Goal: Information Seeking & Learning: Learn about a topic

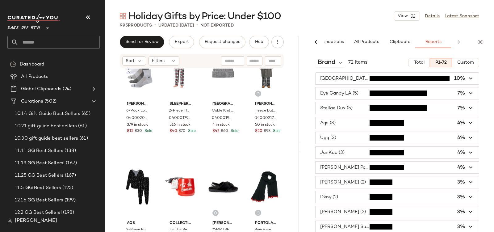
scroll to position [1, 0]
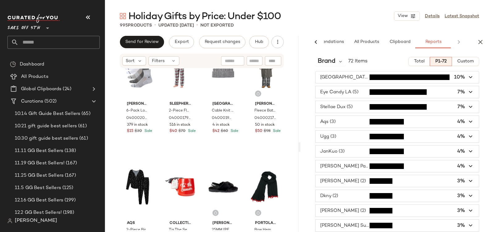
click at [333, 137] on span "button" at bounding box center [396, 137] width 163 height 12
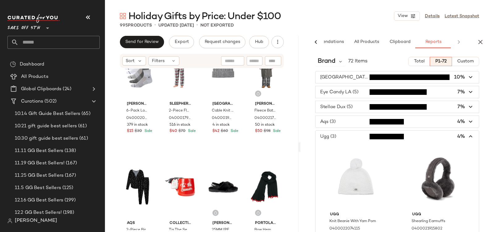
click at [333, 136] on span "button" at bounding box center [396, 137] width 163 height 12
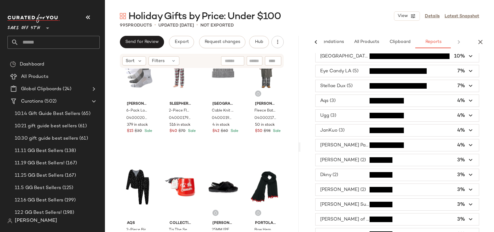
click at [338, 143] on span "button" at bounding box center [396, 145] width 163 height 12
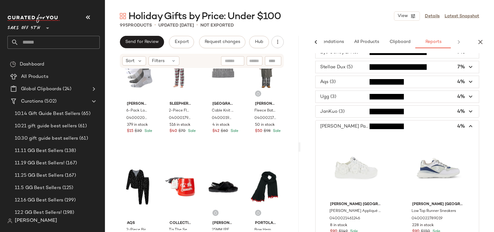
click at [339, 125] on span "button" at bounding box center [396, 126] width 163 height 12
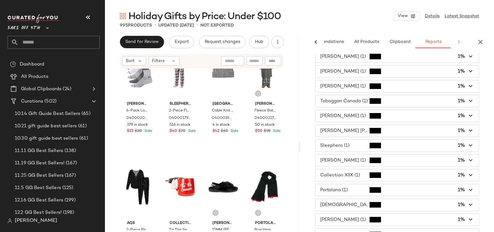
scroll to position [437, 0]
click at [336, 213] on span "button" at bounding box center [396, 219] width 163 height 12
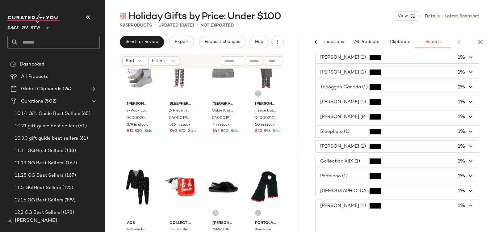
scroll to position [474, 0]
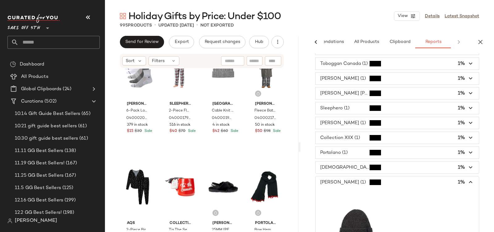
click at [329, 176] on span "button" at bounding box center [396, 182] width 163 height 12
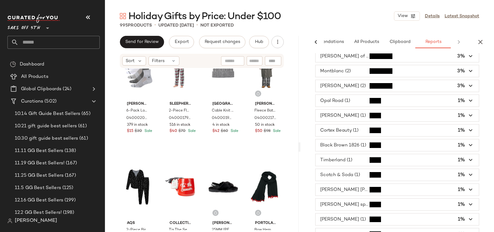
scroll to position [0, 0]
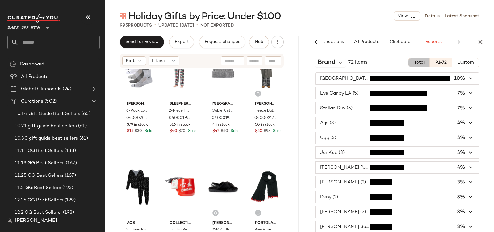
click at [416, 62] on span "Total" at bounding box center [418, 62] width 11 height 5
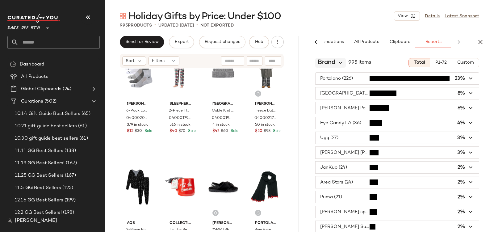
click at [343, 63] on icon at bounding box center [341, 63] width 6 height 6
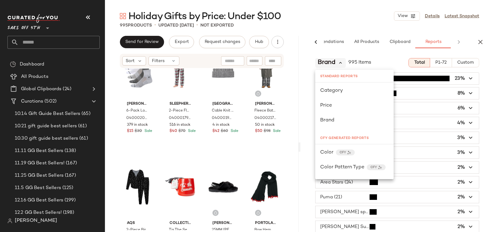
click at [343, 63] on icon at bounding box center [341, 63] width 6 height 6
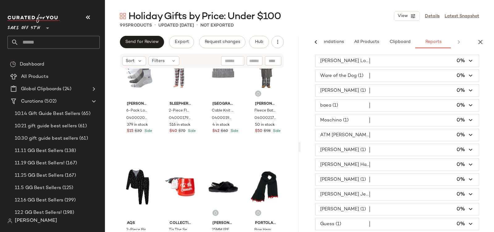
scroll to position [1915, 0]
click at [342, 217] on span "button" at bounding box center [396, 223] width 163 height 12
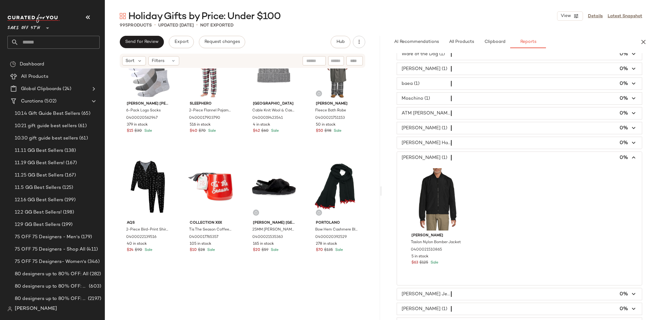
scroll to position [1980, 0]
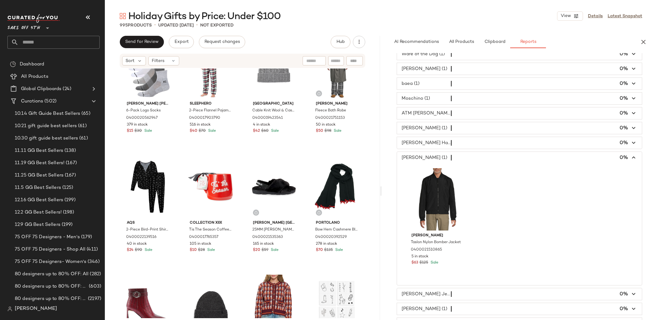
click at [413, 164] on span "button" at bounding box center [519, 158] width 245 height 12
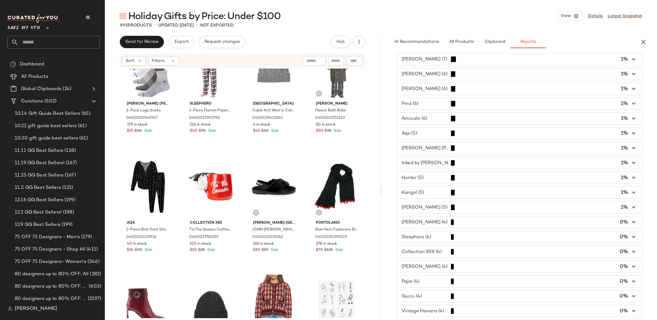
scroll to position [395, 0]
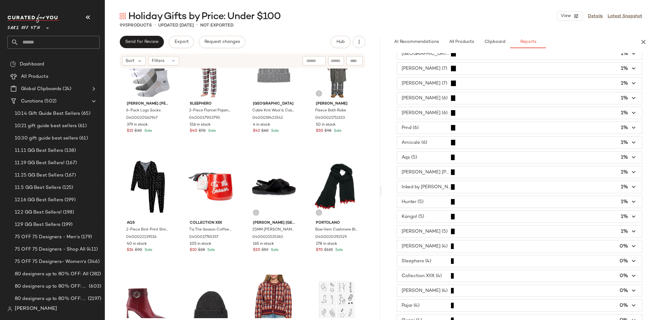
click at [408, 175] on span "button" at bounding box center [519, 172] width 245 height 12
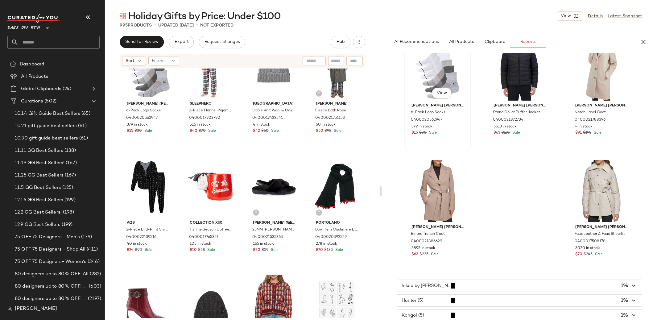
scroll to position [496, 0]
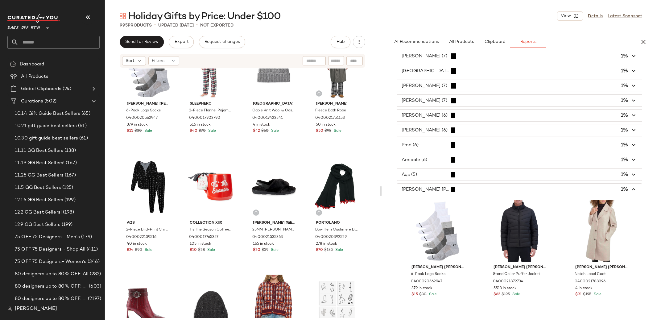
click at [434, 130] on span "button" at bounding box center [519, 130] width 245 height 12
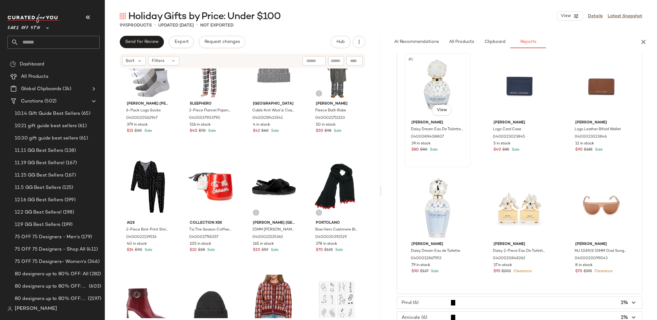
scroll to position [429, 0]
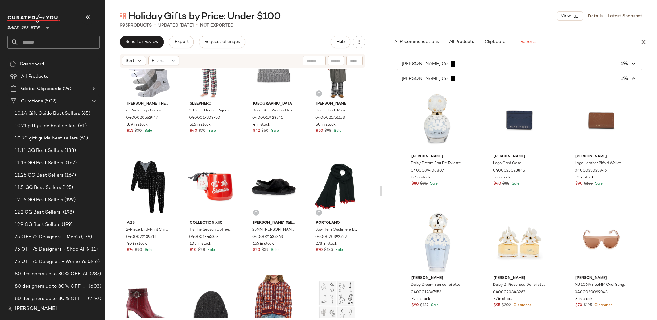
click at [408, 81] on span "button" at bounding box center [519, 79] width 245 height 12
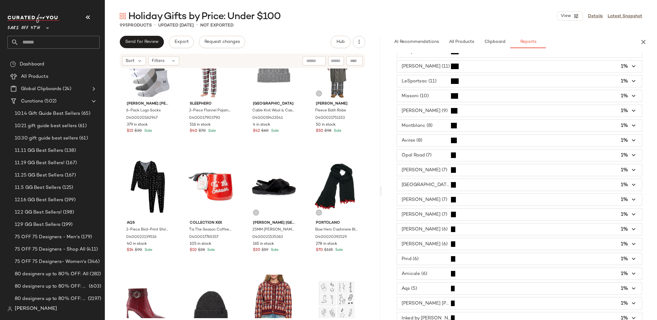
scroll to position [251, 0]
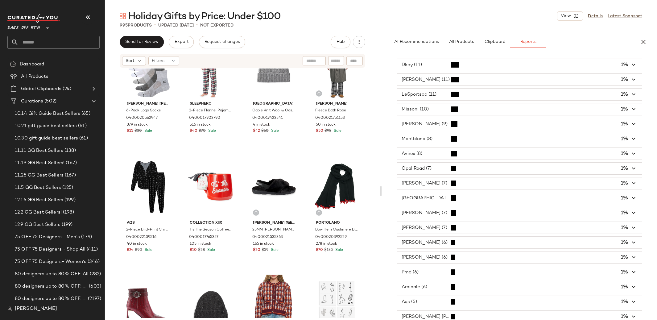
click at [420, 109] on span "button" at bounding box center [519, 109] width 245 height 12
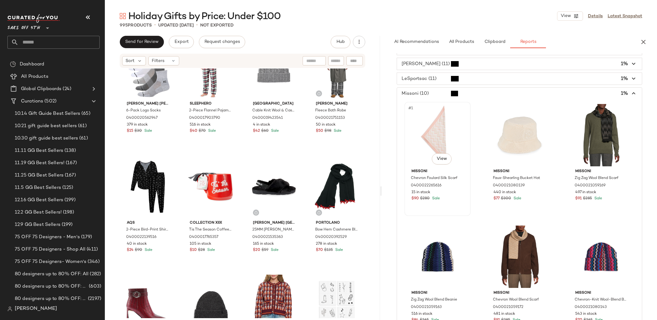
scroll to position [186, 0]
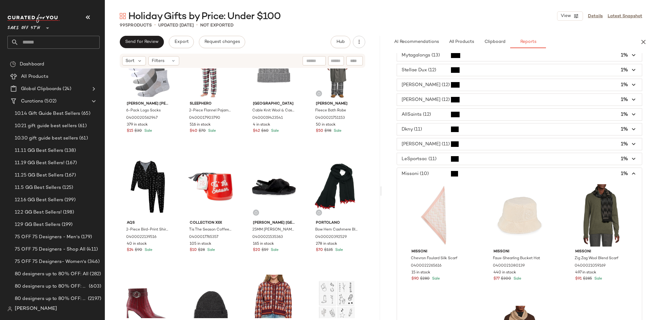
click at [425, 173] on span "button" at bounding box center [519, 174] width 245 height 12
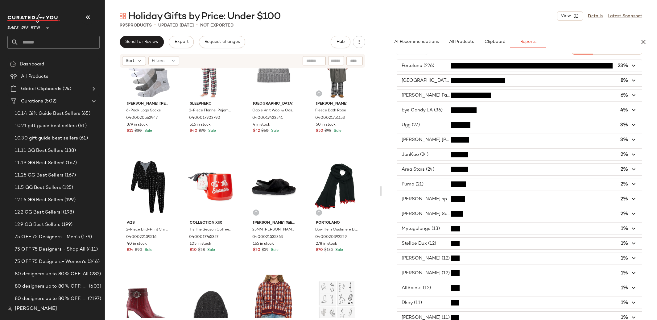
scroll to position [0, 0]
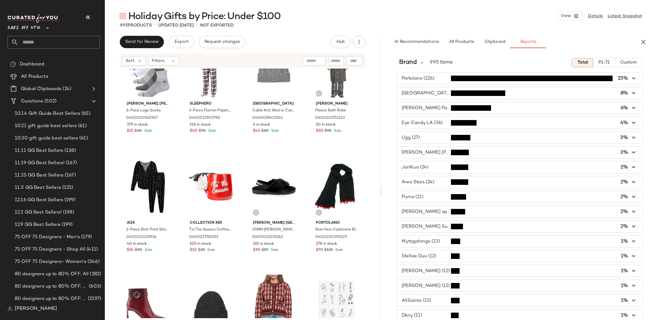
click at [406, 136] on span "button" at bounding box center [519, 138] width 245 height 12
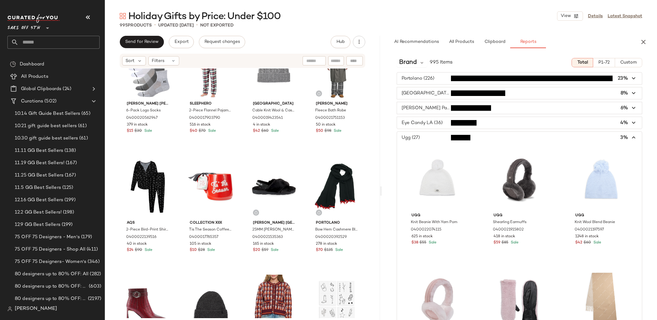
click at [409, 136] on span "button" at bounding box center [519, 138] width 245 height 12
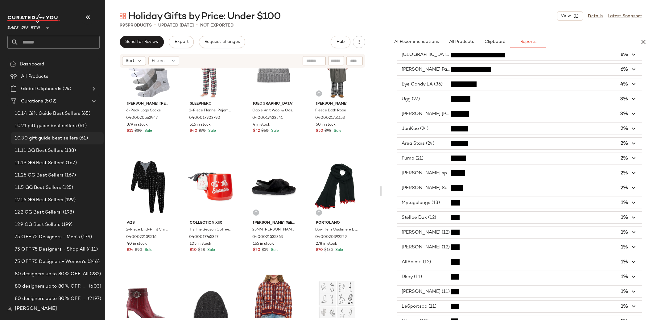
scroll to position [40, 0]
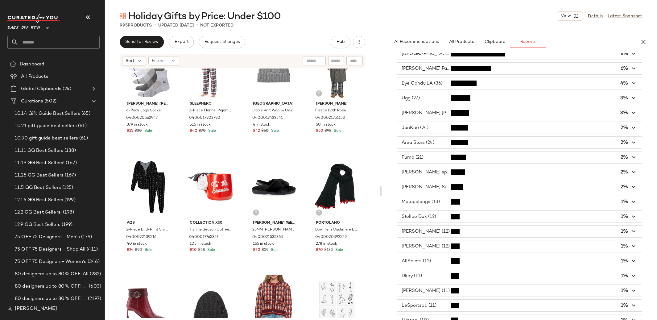
click at [429, 68] on span "button" at bounding box center [519, 69] width 245 height 12
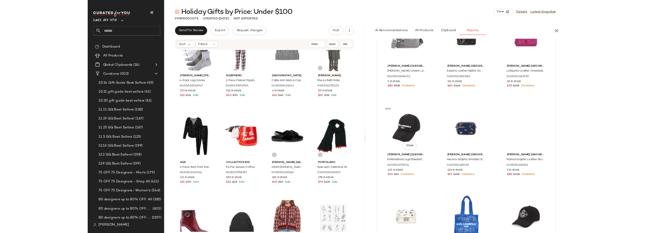
scroll to position [2069, 0]
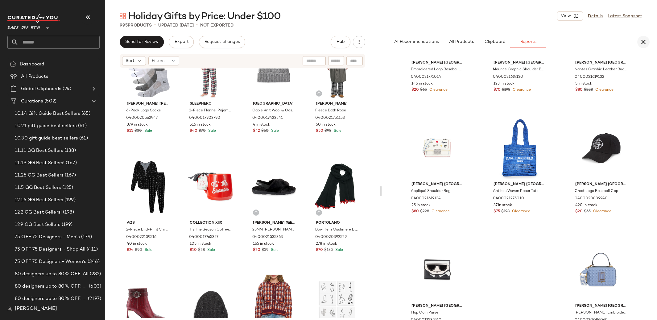
click at [494, 42] on icon "button" at bounding box center [643, 41] width 7 height 7
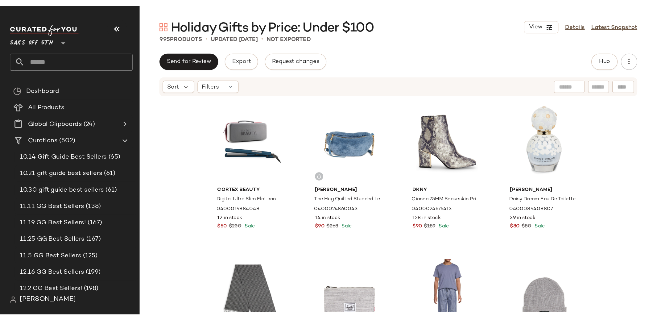
scroll to position [0, 0]
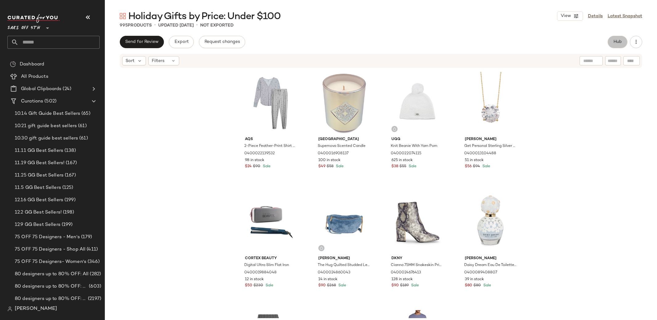
click at [494, 45] on button "Hub" at bounding box center [618, 42] width 20 height 12
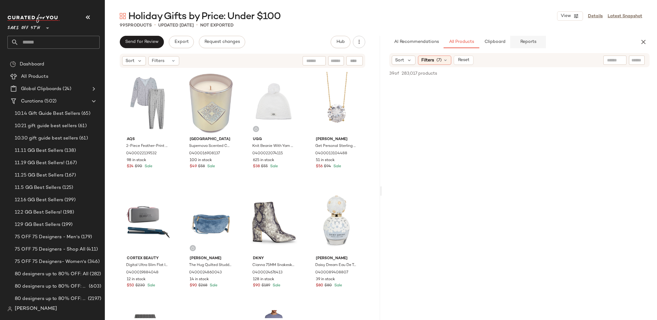
click at [494, 42] on span "Reports" at bounding box center [528, 42] width 16 height 5
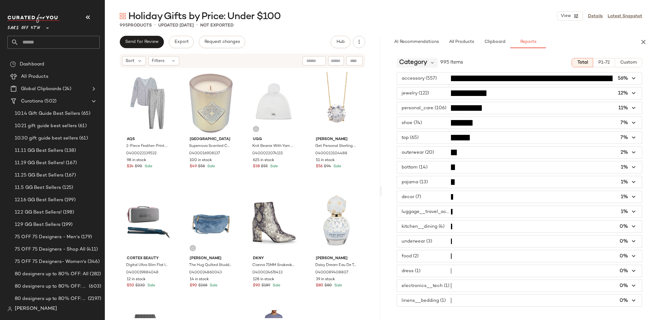
click at [413, 60] on span "Category" at bounding box center [413, 62] width 28 height 9
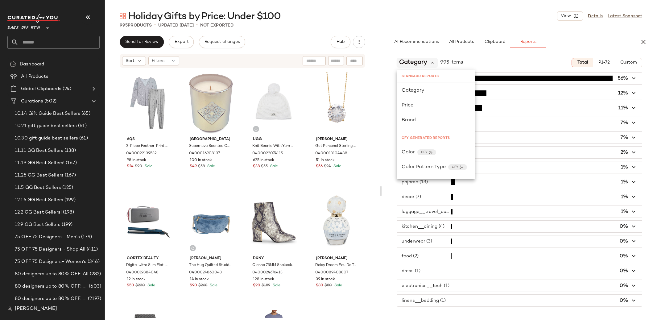
click at [413, 60] on span "Category" at bounding box center [413, 62] width 28 height 9
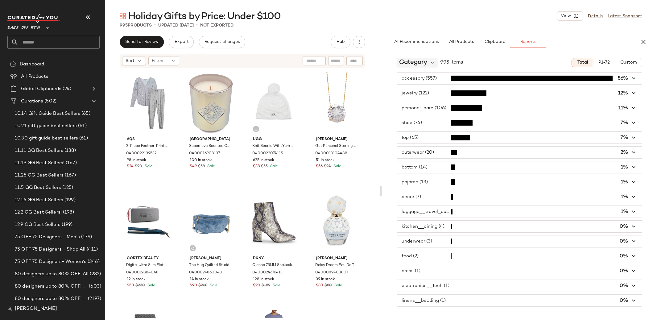
click at [413, 60] on span "Category" at bounding box center [413, 62] width 28 height 9
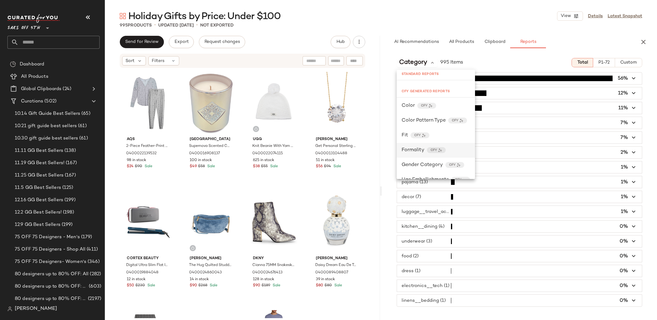
scroll to position [65, 0]
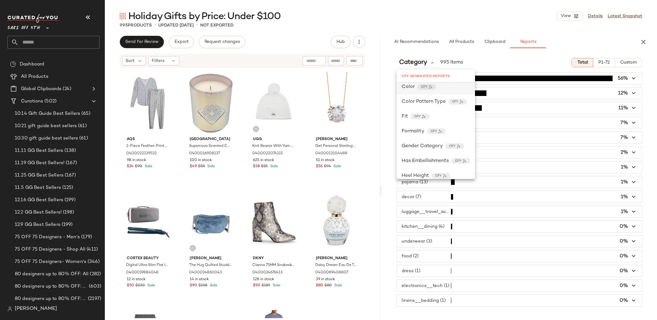
click at [413, 90] on span "Color" at bounding box center [408, 86] width 13 height 7
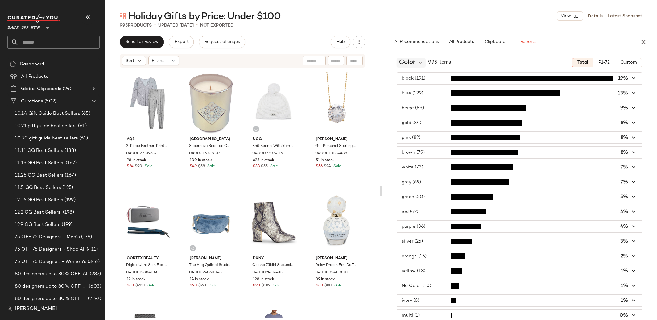
click at [412, 66] on span "Color" at bounding box center [407, 62] width 16 height 9
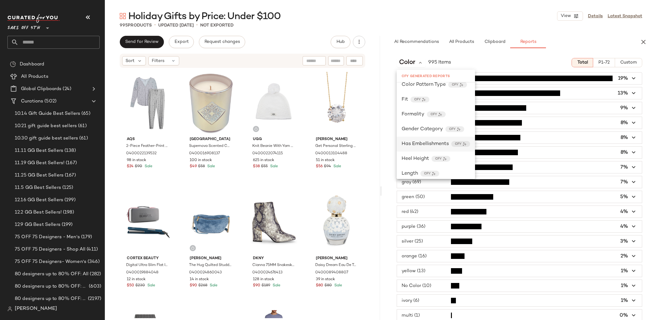
scroll to position [94, 0]
click at [416, 114] on span "Gender Category" at bounding box center [422, 117] width 41 height 7
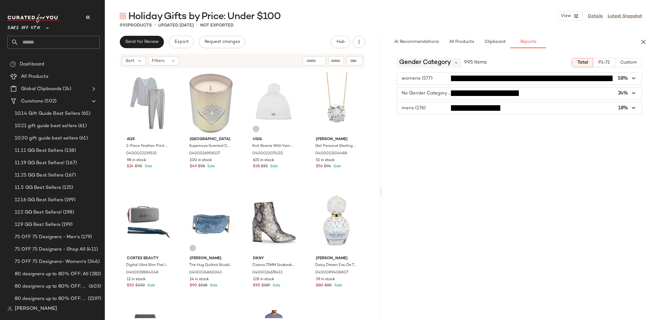
click at [420, 65] on span "Gender Category" at bounding box center [425, 62] width 52 height 9
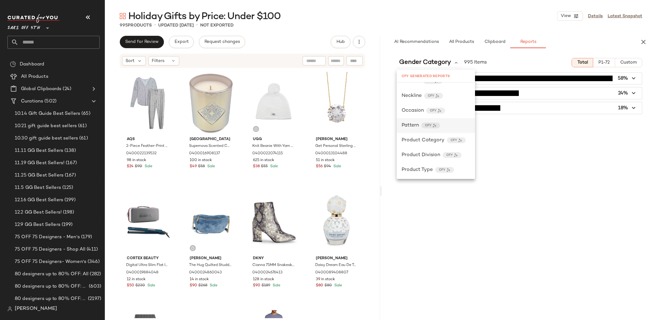
scroll to position [191, 0]
click at [413, 136] on span "Product Category" at bounding box center [423, 138] width 43 height 7
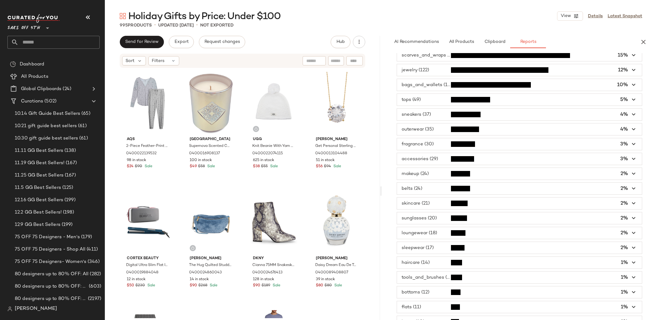
scroll to position [31, 0]
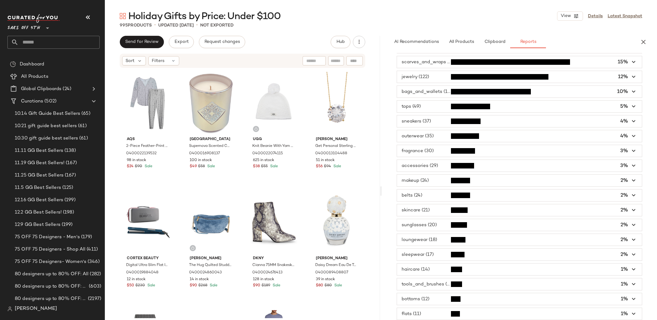
click at [410, 105] on span "button" at bounding box center [519, 107] width 245 height 12
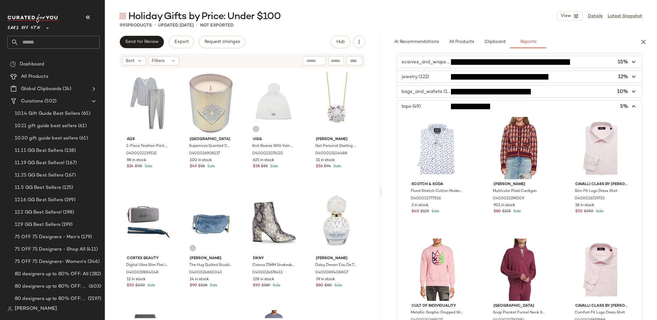
click at [410, 105] on span "button" at bounding box center [519, 107] width 245 height 12
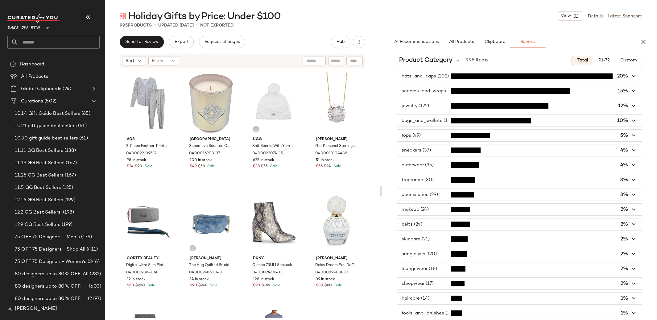
scroll to position [2, 0]
click at [422, 193] on span "button" at bounding box center [519, 195] width 245 height 12
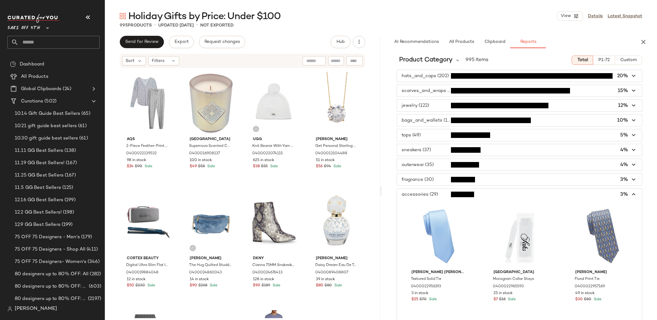
click at [422, 193] on span "button" at bounding box center [519, 195] width 245 height 12
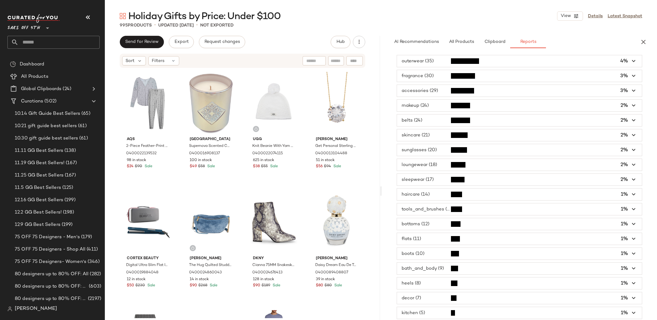
scroll to position [0, 0]
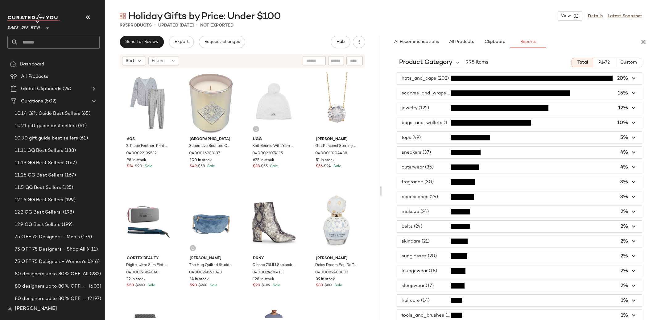
click at [418, 81] on span "button" at bounding box center [519, 79] width 245 height 12
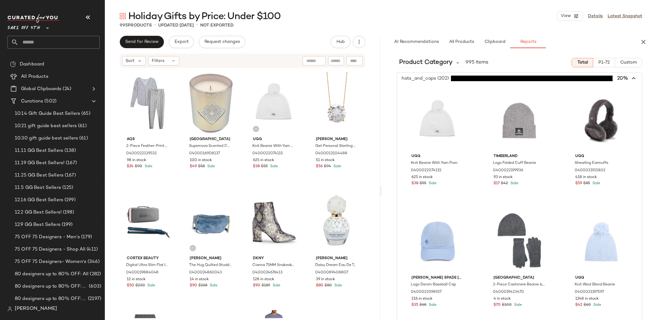
click at [419, 74] on span "button" at bounding box center [519, 79] width 245 height 12
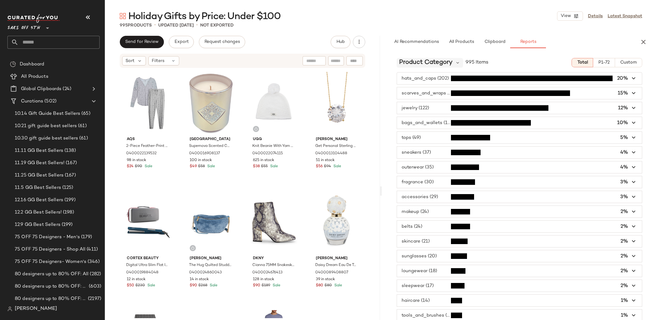
click at [410, 61] on span "Product Category" at bounding box center [425, 62] width 53 height 9
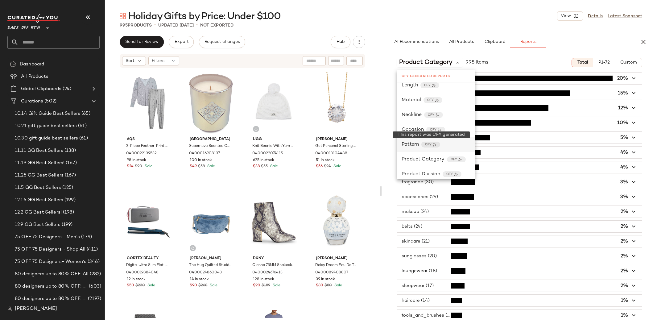
scroll to position [185, 0]
click at [424, 157] on span "Product Division" at bounding box center [421, 160] width 39 height 7
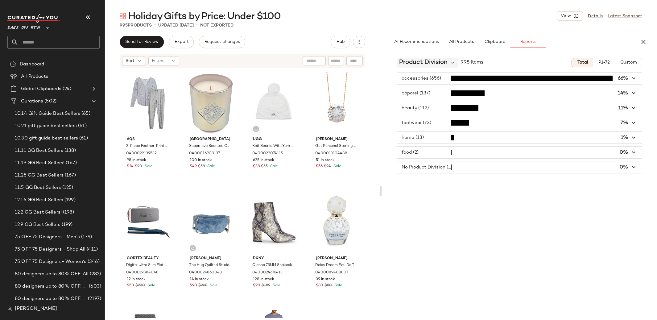
click at [423, 64] on span "Product Division" at bounding box center [423, 62] width 48 height 9
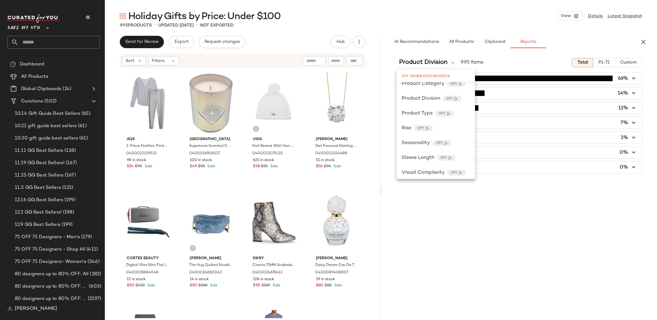
scroll to position [249, 0]
